Goal: Transaction & Acquisition: Purchase product/service

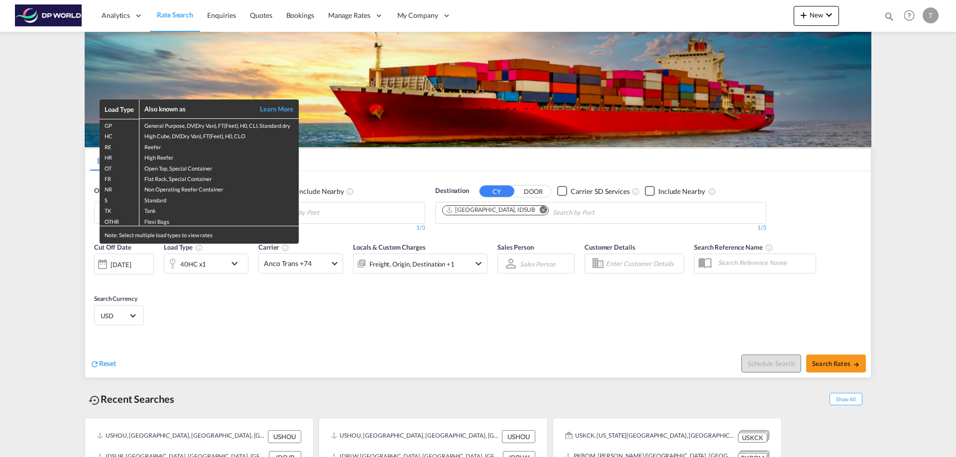
click at [382, 215] on div "Load Type Also known as Learn More GP General Purpose, DV(Dry Van), FT(Feet), H…" at bounding box center [478, 228] width 956 height 457
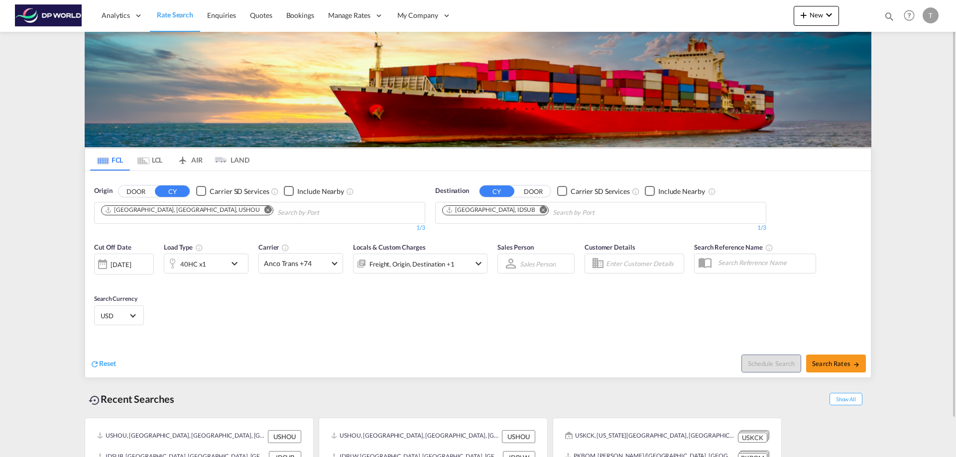
click at [264, 210] on md-icon "Remove" at bounding box center [267, 209] width 7 height 7
click at [178, 210] on input "Chips input." at bounding box center [148, 213] width 95 height 16
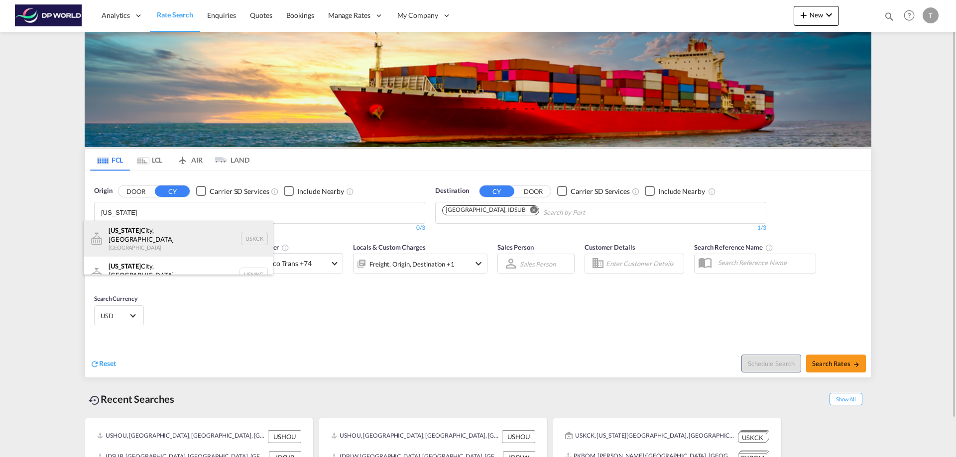
type input "[US_STATE]"
click at [147, 232] on div "[US_STATE][GEOGRAPHIC_DATA], [GEOGRAPHIC_DATA] [GEOGRAPHIC_DATA] USKCK" at bounding box center [178, 239] width 189 height 36
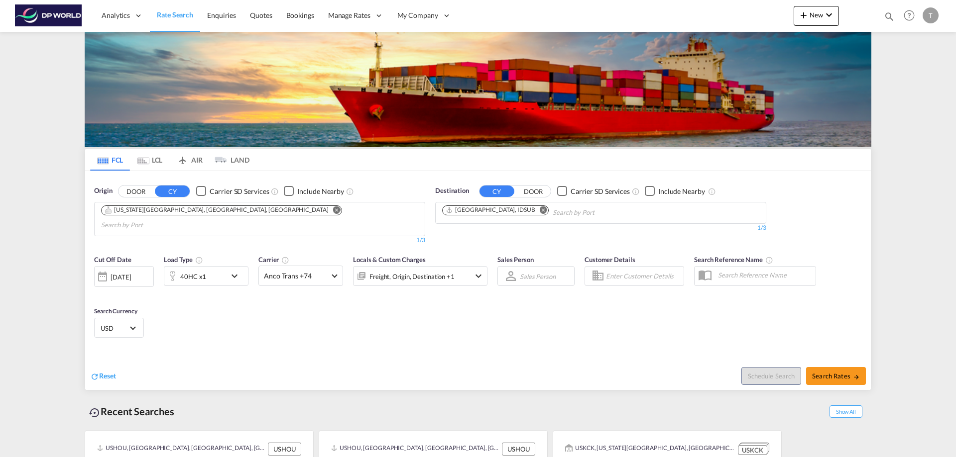
click at [217, 212] on body "Analytics Reports Dashboard Rate Search Enquiries Quotes Bookings" at bounding box center [478, 228] width 956 height 457
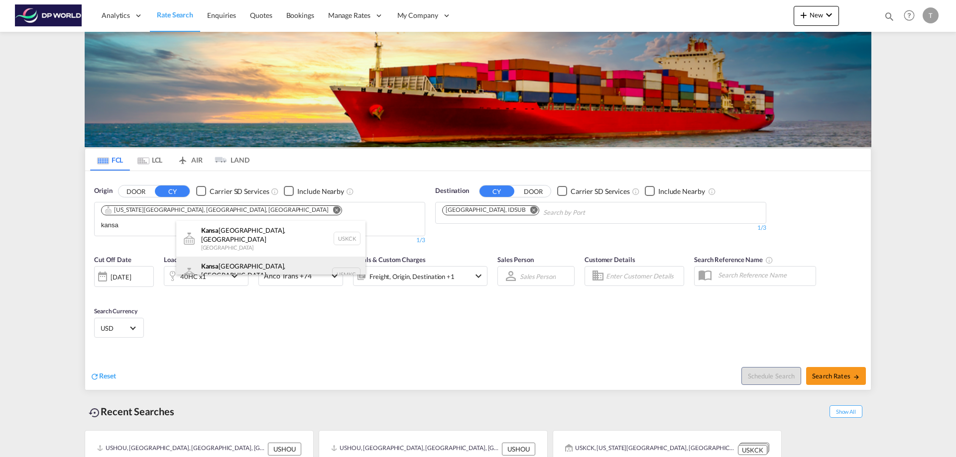
type input "kansa"
click at [224, 264] on div "[GEOGRAPHIC_DATA], [GEOGRAPHIC_DATA] [GEOGRAPHIC_DATA] USMKC" at bounding box center [270, 275] width 189 height 36
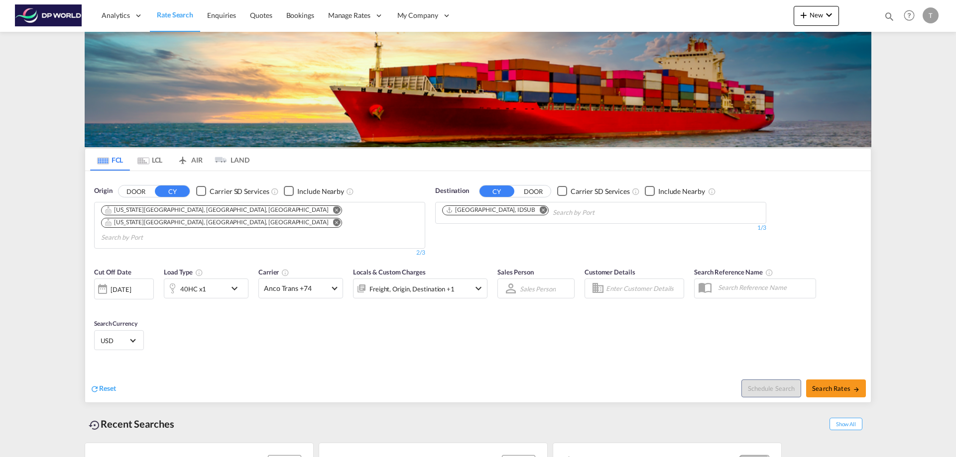
click at [540, 209] on md-icon "Remove" at bounding box center [543, 209] width 7 height 7
click at [506, 209] on input "Chips input." at bounding box center [489, 213] width 95 height 16
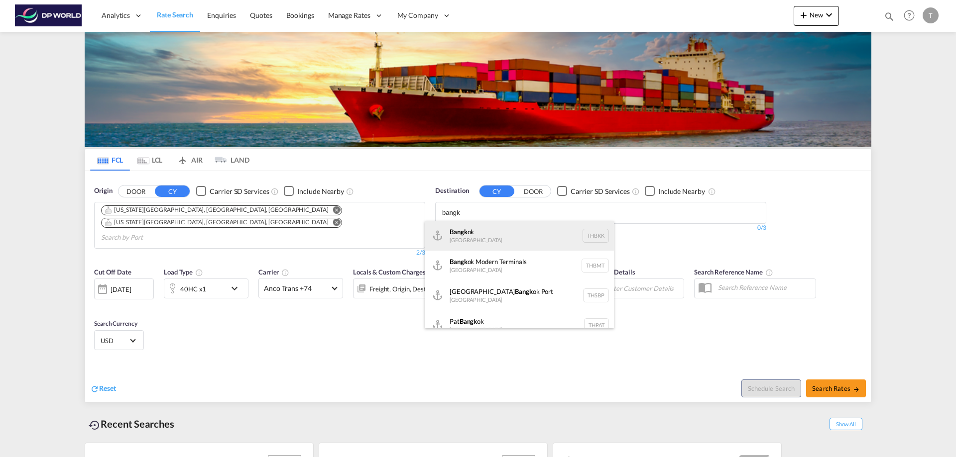
type input "bangk"
click at [482, 233] on div "Bangk ok [GEOGRAPHIC_DATA] THBKK" at bounding box center [519, 236] width 189 height 30
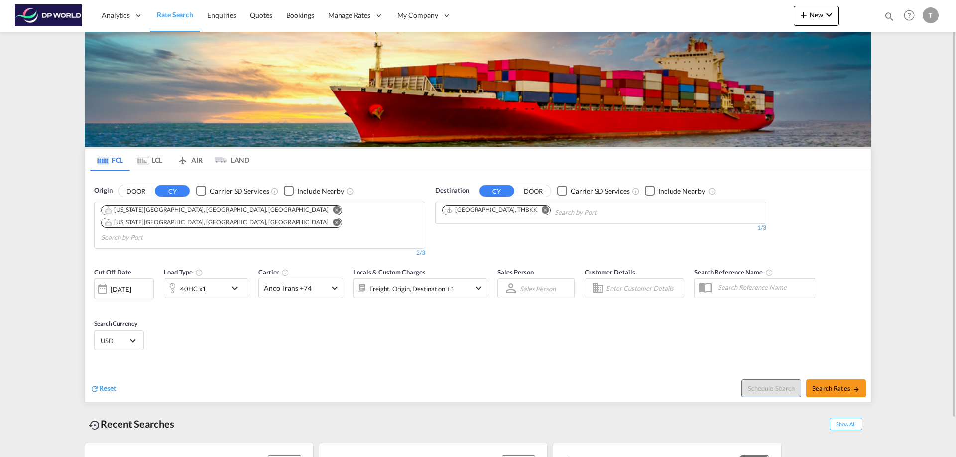
click at [228, 283] on md-icon "icon-chevron-down" at bounding box center [236, 289] width 17 height 12
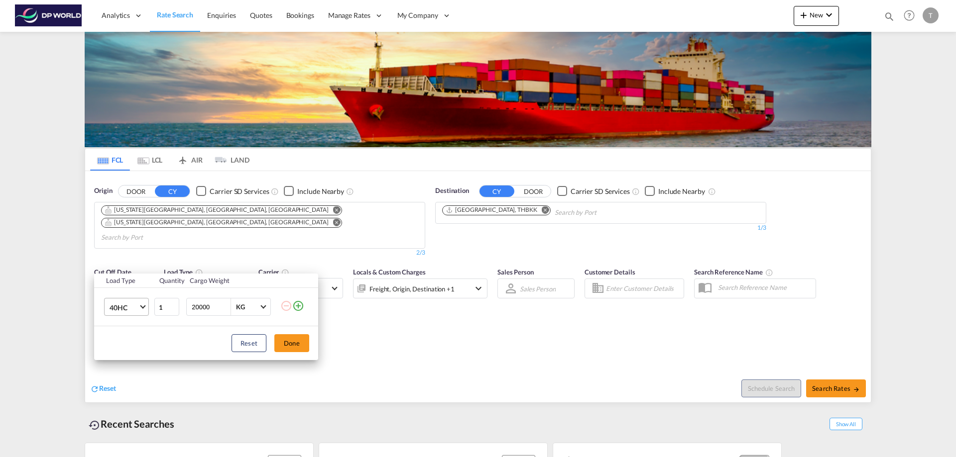
click at [132, 306] on span "40HC" at bounding box center [124, 308] width 29 height 10
click at [123, 258] on div "20GP" at bounding box center [118, 260] width 17 height 10
click at [290, 340] on button "Done" at bounding box center [291, 344] width 35 height 18
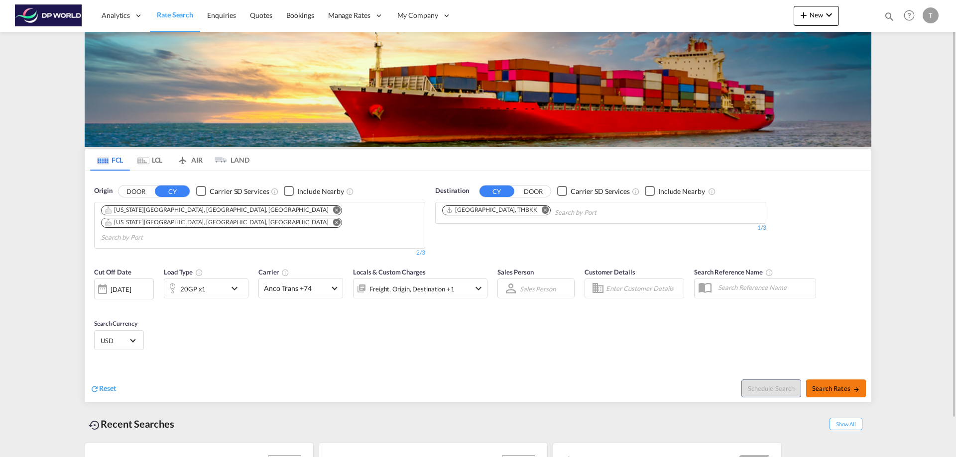
click at [839, 385] on span "Search Rates" at bounding box center [836, 389] width 48 height 8
type input "USKCK,USMKC to THBKK / [DATE]"
